Goal: Transaction & Acquisition: Obtain resource

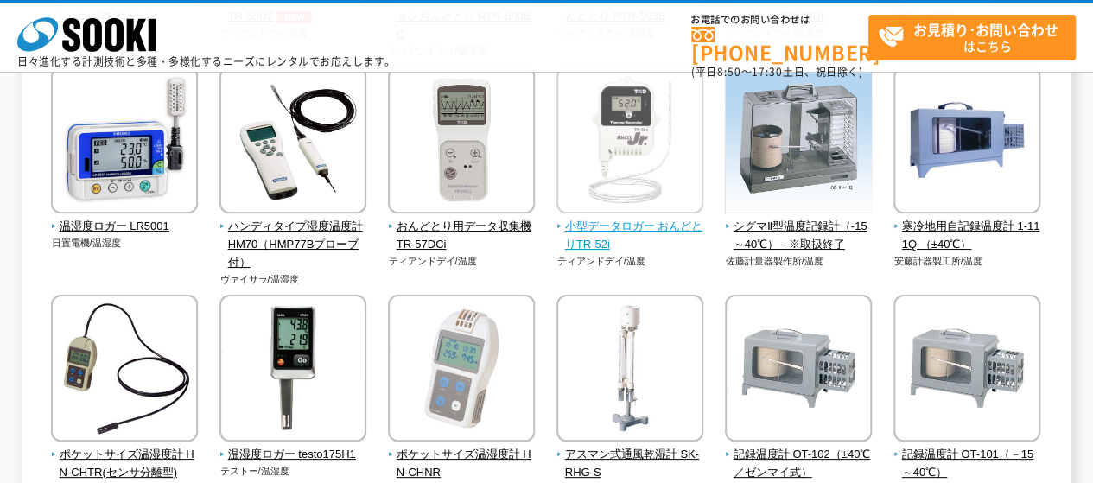
click at [617, 228] on span "小型データロガー おんどとりTR-52i" at bounding box center [631, 236] width 148 height 36
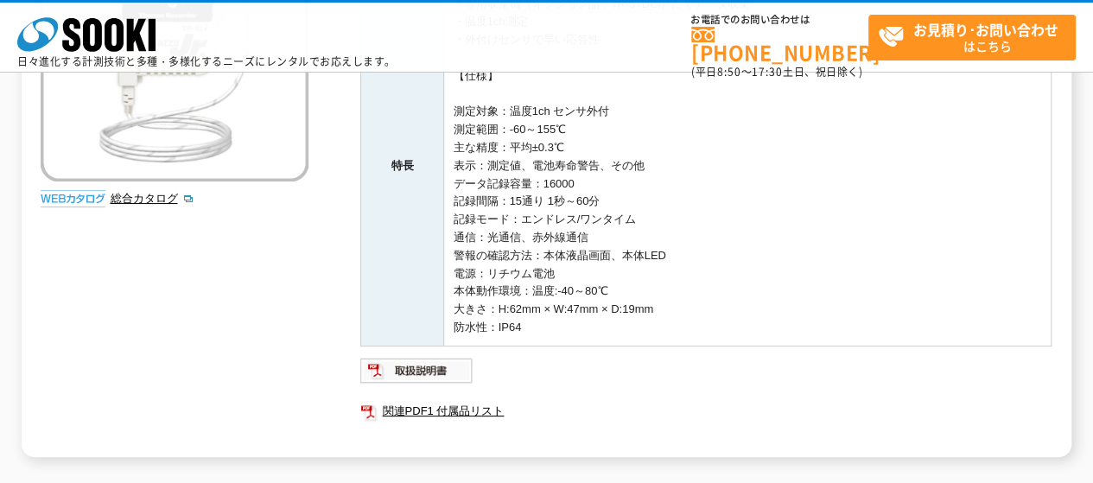
scroll to position [519, 0]
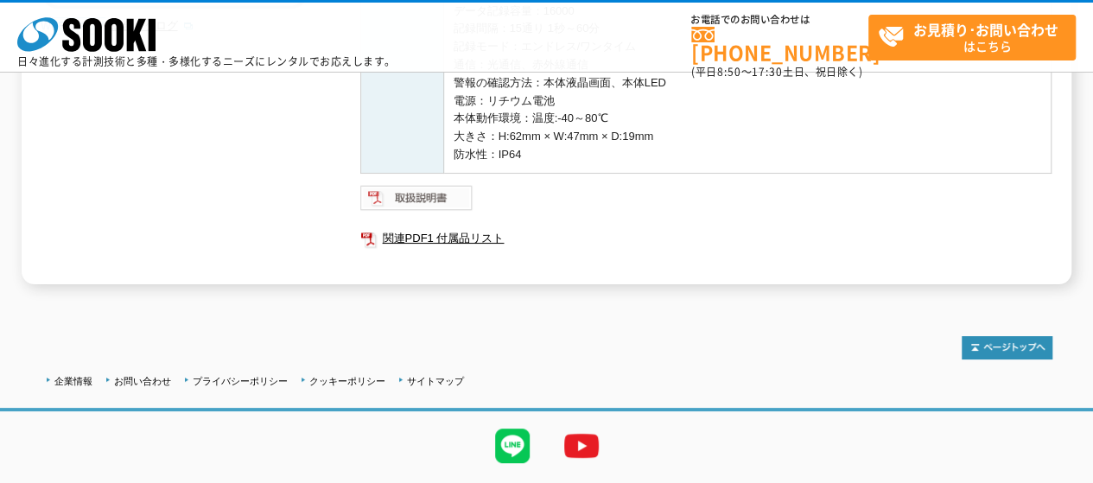
click at [424, 205] on img at bounding box center [416, 198] width 113 height 28
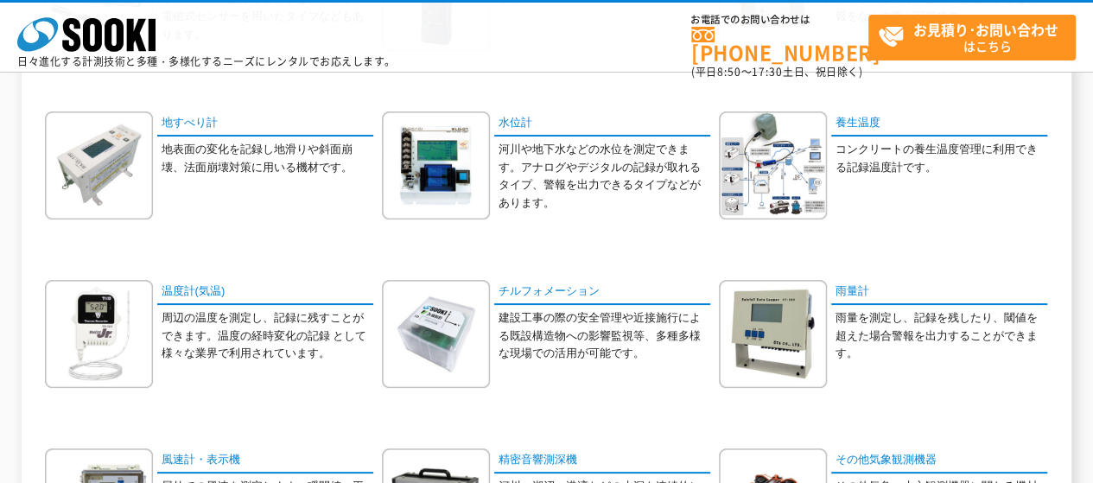
scroll to position [432, 0]
